Goal: Task Accomplishment & Management: Manage account settings

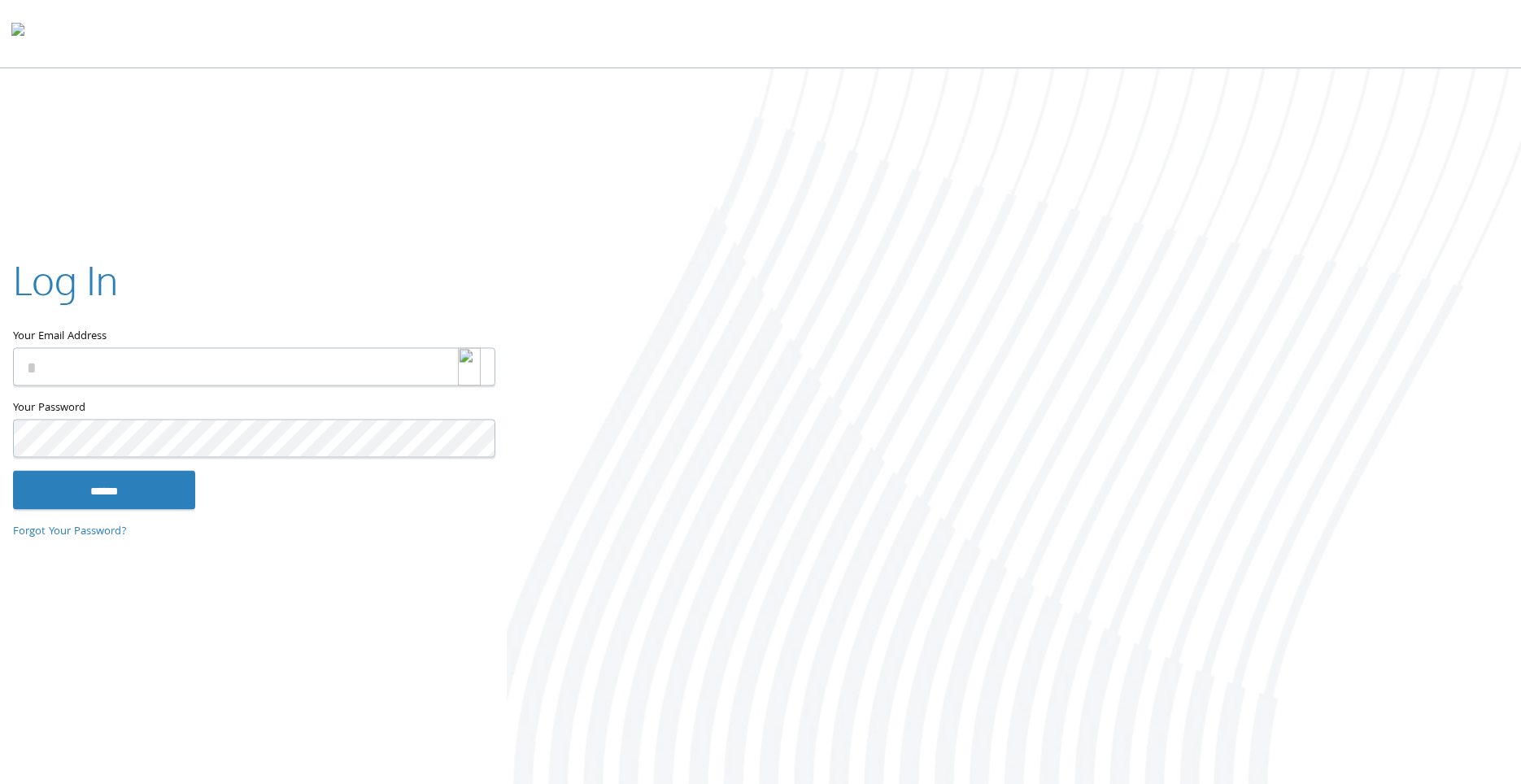
click at [467, 378] on img at bounding box center [469, 367] width 23 height 38
type input "**********"
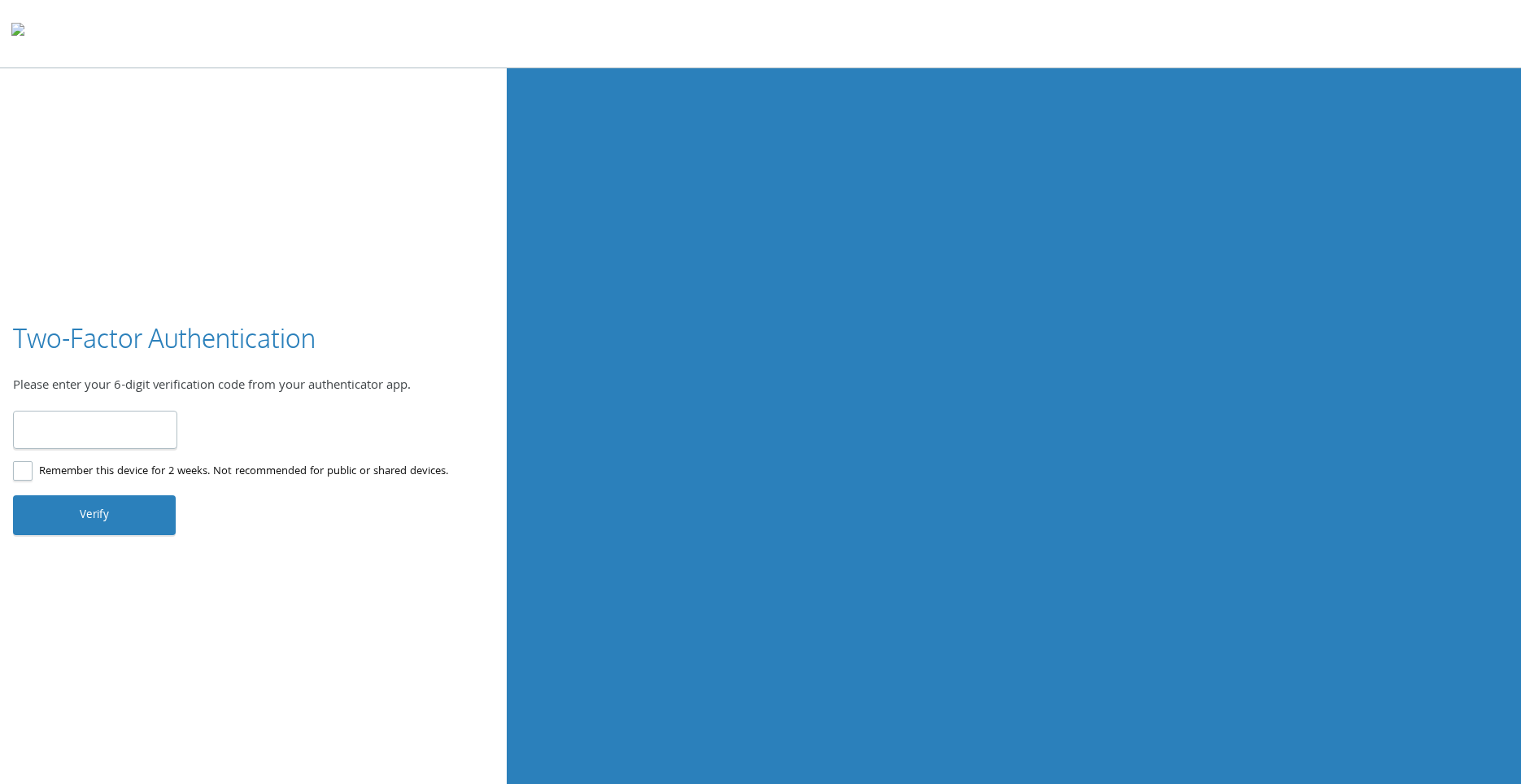
type input "******"
